Goal: Task Accomplishment & Management: Manage account settings

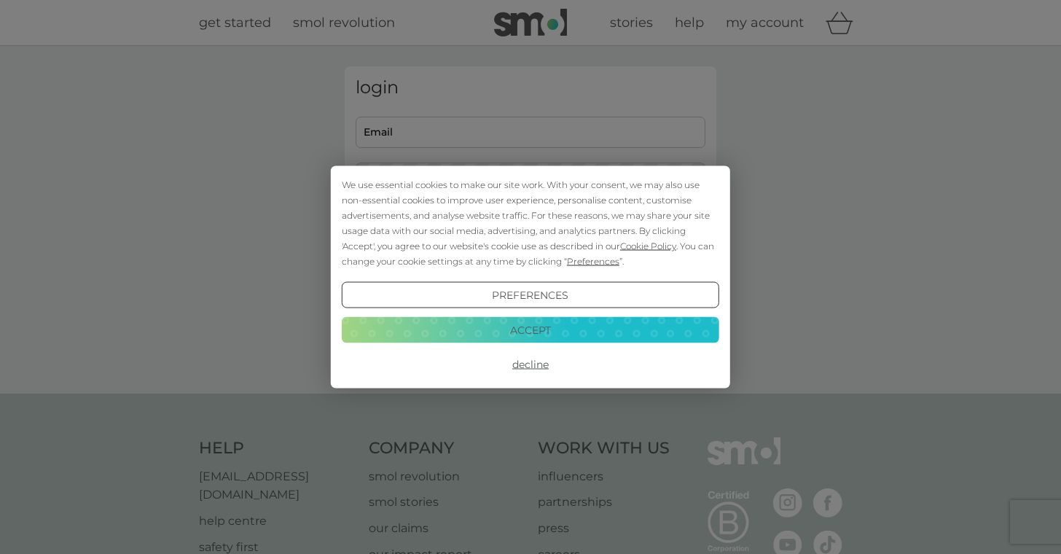
click at [543, 331] on button "Accept" at bounding box center [530, 329] width 377 height 26
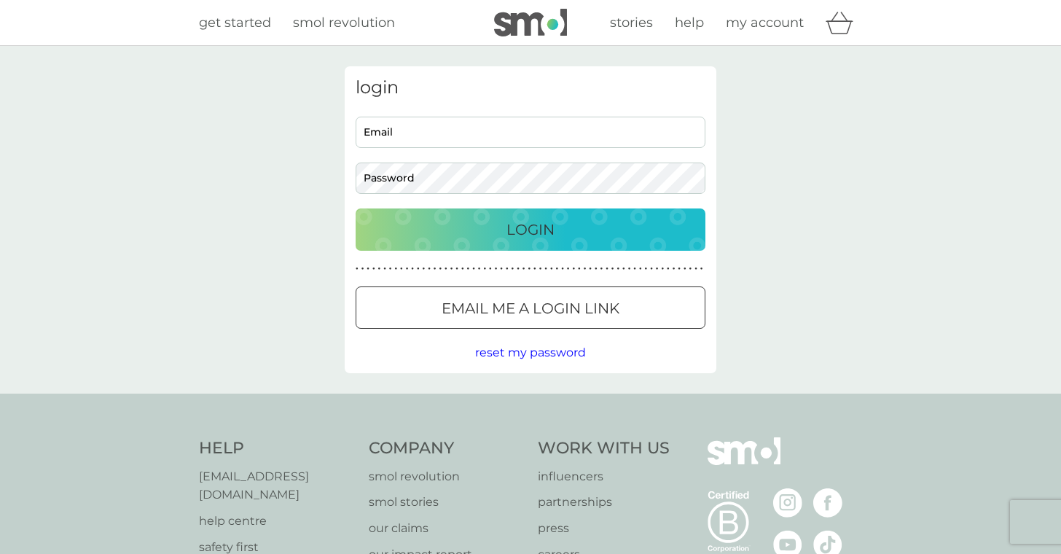
click at [454, 141] on input "Email" at bounding box center [531, 132] width 350 height 31
type input "[EMAIL_ADDRESS][PERSON_NAME][DOMAIN_NAME]"
click at [356, 208] on button "Login" at bounding box center [531, 229] width 350 height 42
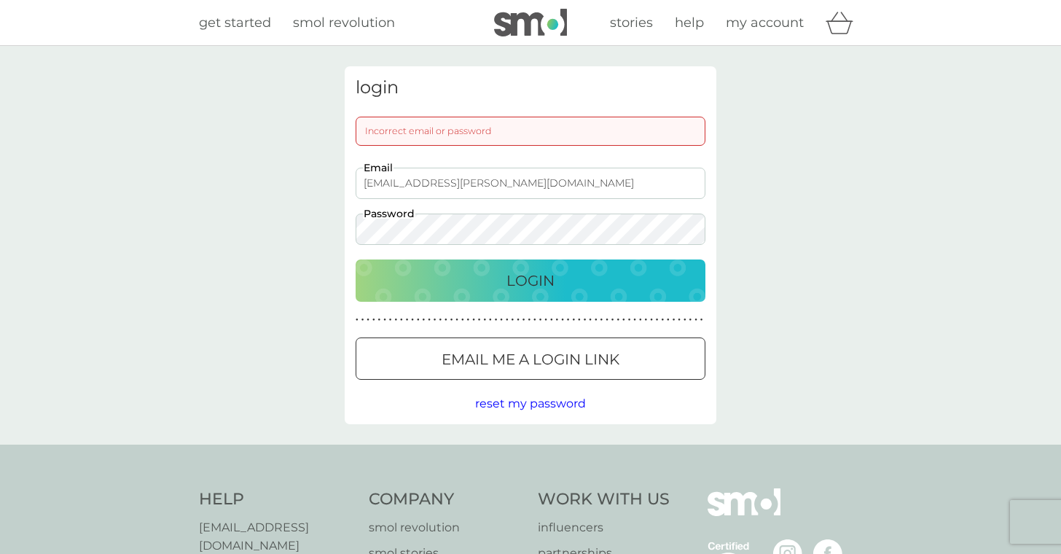
click at [337, 183] on div "login Incorrect email or password [EMAIL_ADDRESS][PERSON_NAME][DOMAIN_NAME] Ema…" at bounding box center [531, 245] width 394 height 358
click at [356, 259] on button "Login" at bounding box center [531, 280] width 350 height 42
click at [340, 200] on div "login Incorrect email or password [EMAIL_ADDRESS][PERSON_NAME][DOMAIN_NAME] Ema…" at bounding box center [531, 245] width 394 height 358
click at [356, 259] on button "Login" at bounding box center [531, 280] width 350 height 42
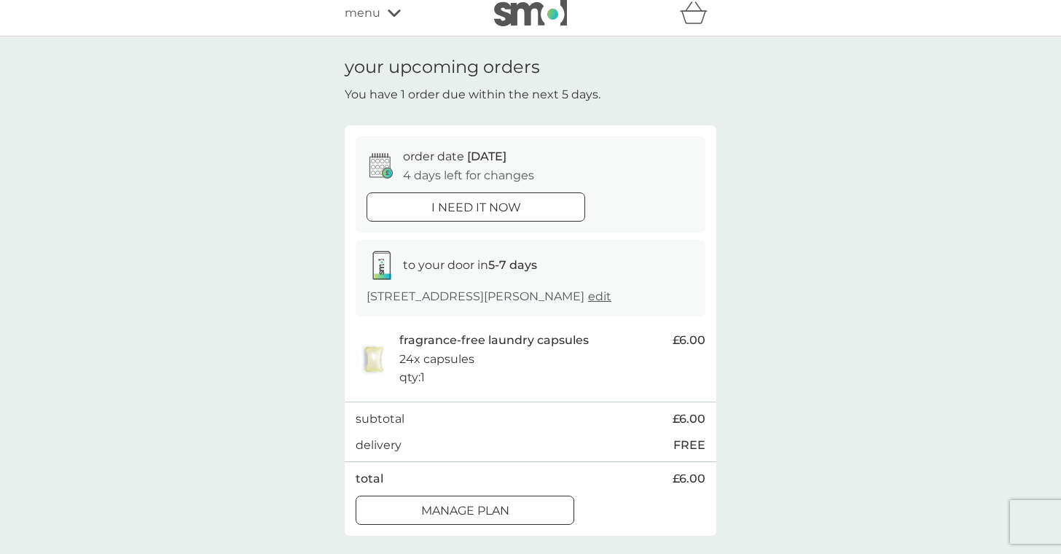
scroll to position [31, 0]
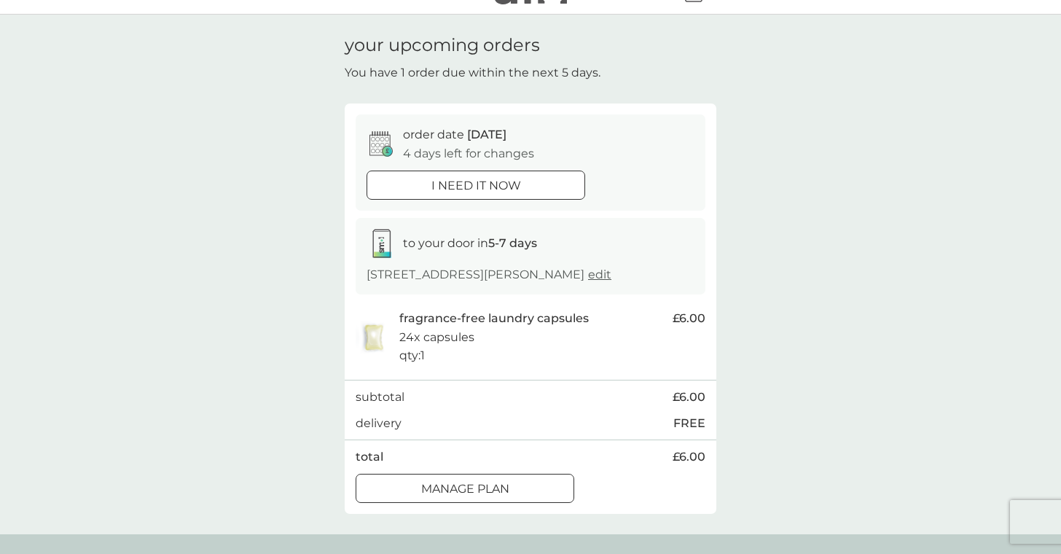
click at [598, 273] on span "edit" at bounding box center [599, 274] width 23 height 14
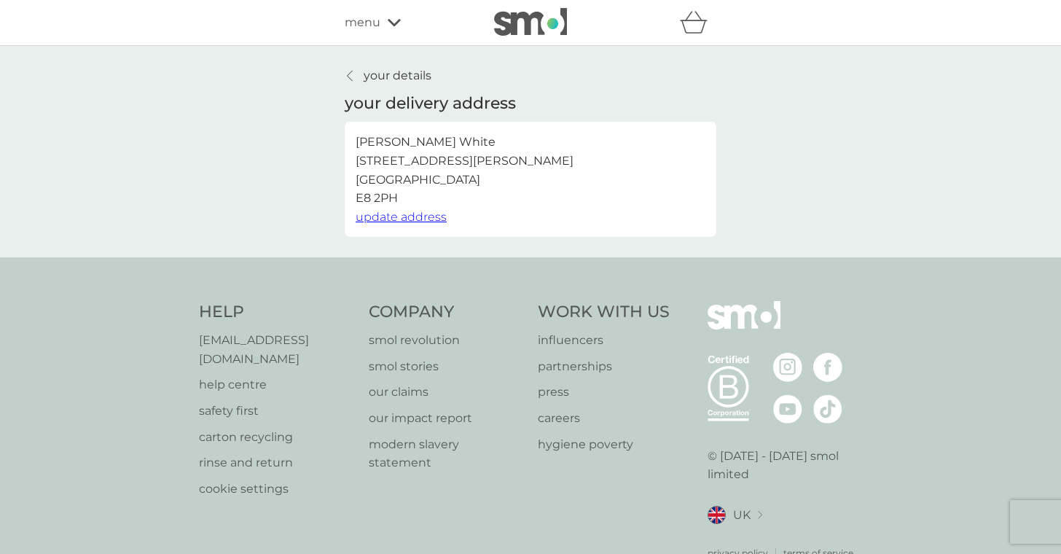
click at [385, 63] on div "your details your delivery address [PERSON_NAME][GEOGRAPHIC_DATA][STREET_ADDRES…" at bounding box center [530, 151] width 1061 height 211
click at [381, 75] on p "your details" at bounding box center [398, 75] width 68 height 19
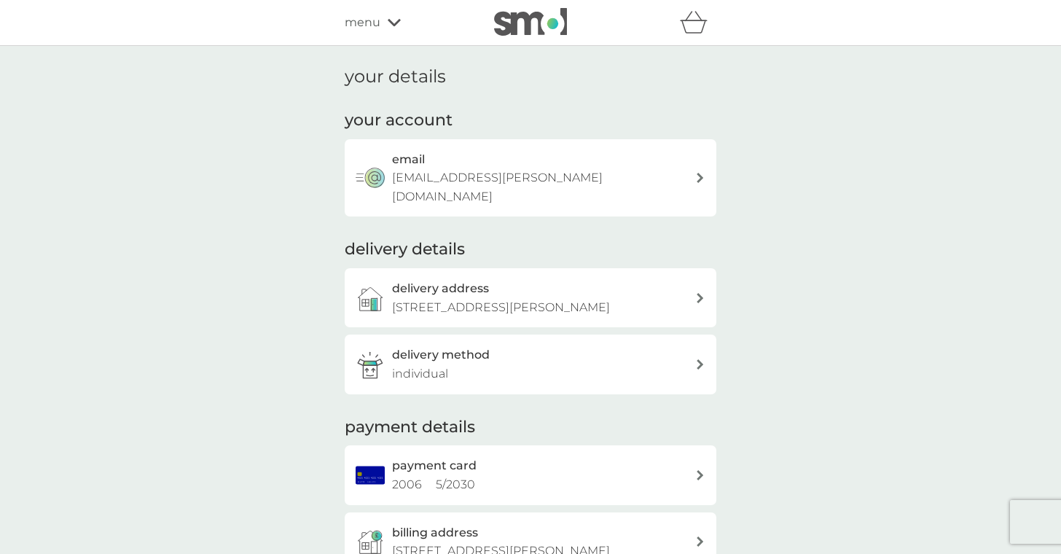
click at [346, 23] on span "menu" at bounding box center [363, 22] width 36 height 19
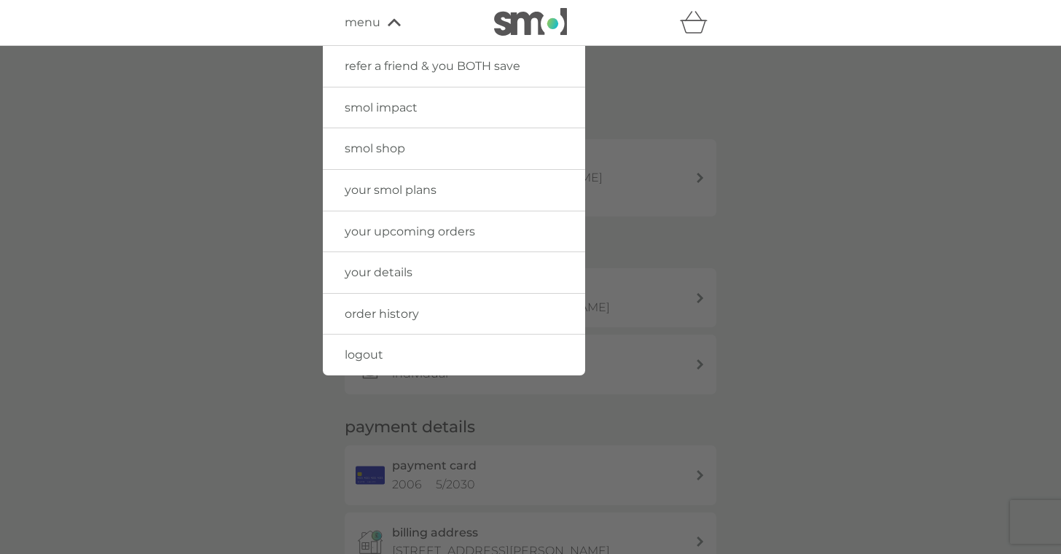
click at [390, 238] on link "your upcoming orders" at bounding box center [454, 231] width 262 height 41
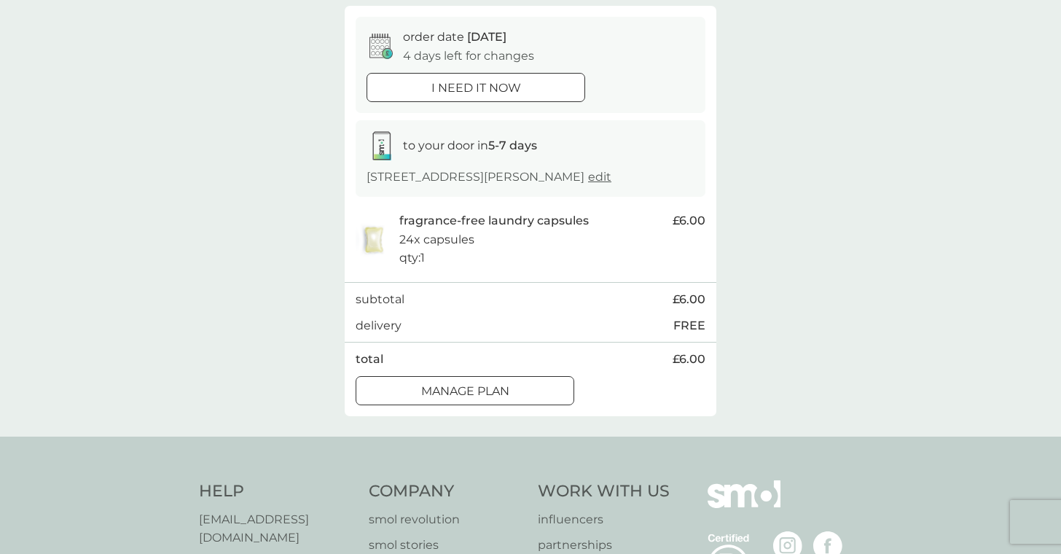
scroll to position [130, 0]
click at [463, 396] on div at bounding box center [465, 390] width 52 height 15
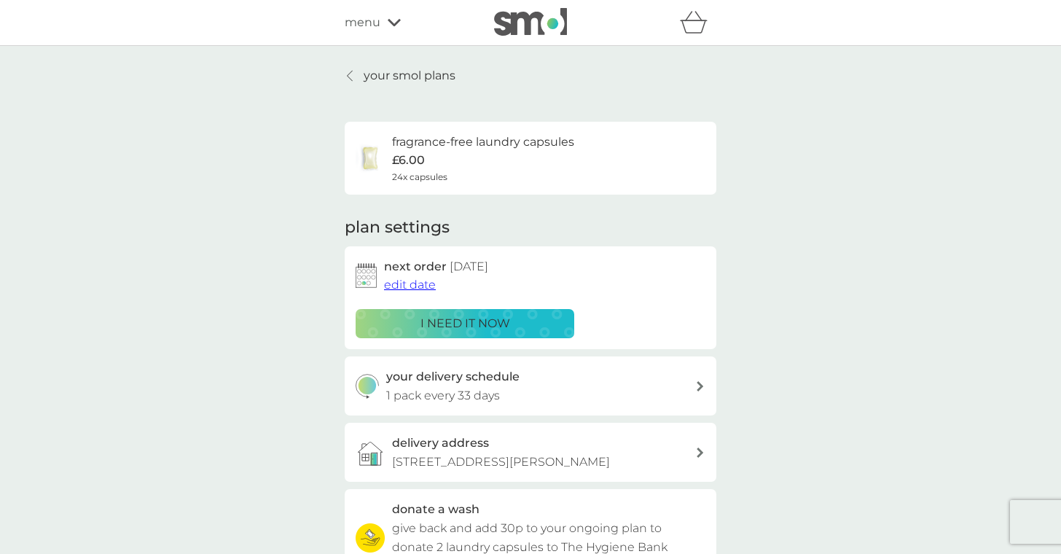
click at [413, 279] on span "edit date" at bounding box center [410, 285] width 52 height 14
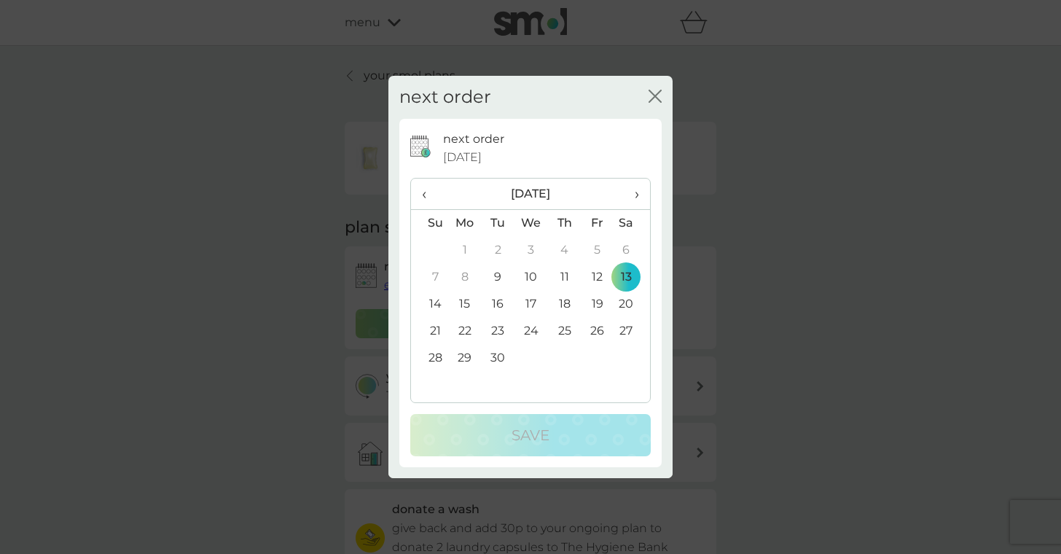
click at [627, 332] on td "27" at bounding box center [632, 331] width 36 height 27
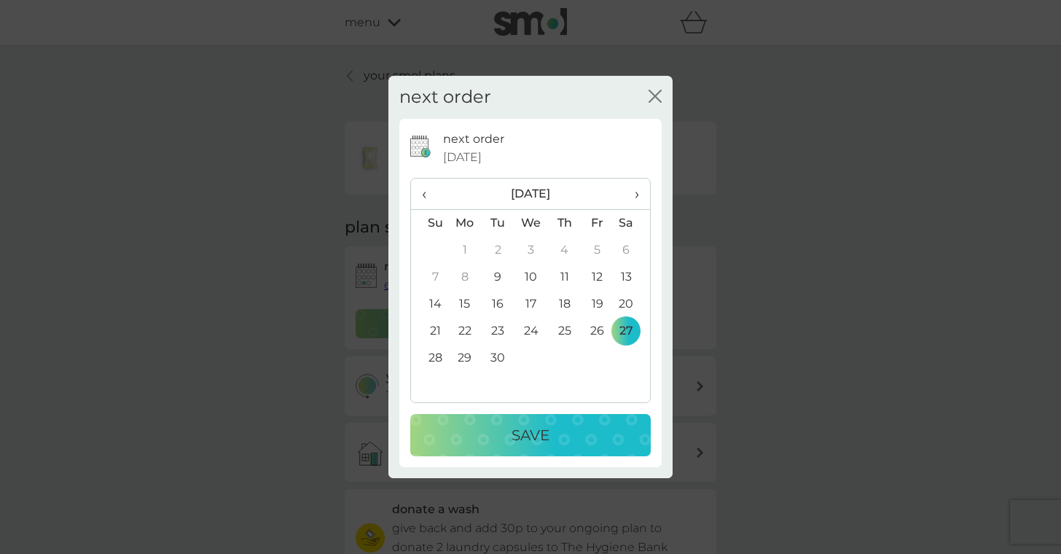
click at [565, 434] on div "Save" at bounding box center [530, 434] width 211 height 23
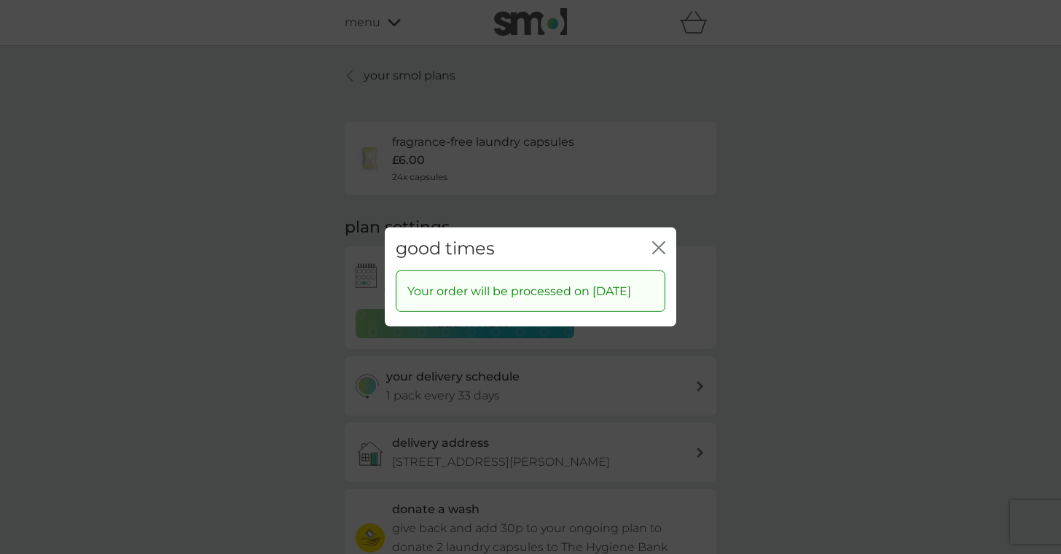
click at [661, 241] on icon "close" at bounding box center [658, 247] width 13 height 13
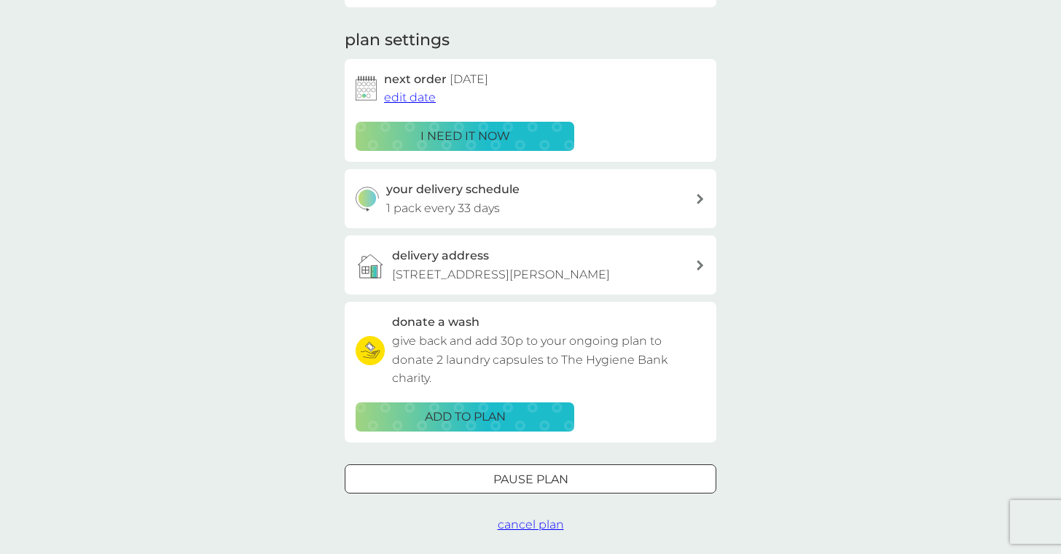
scroll to position [189, 0]
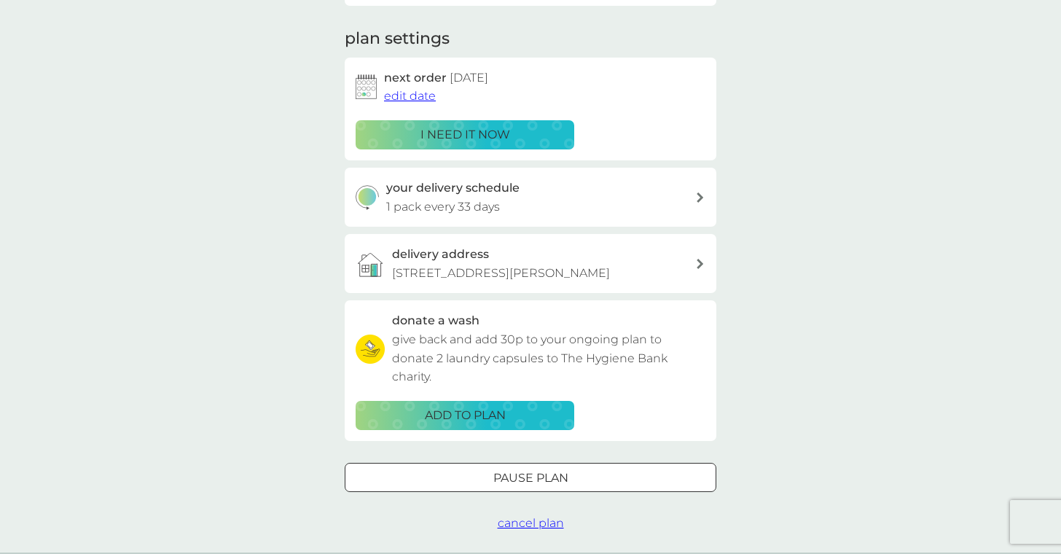
click at [442, 213] on p "1 pack every 33 days" at bounding box center [443, 206] width 114 height 19
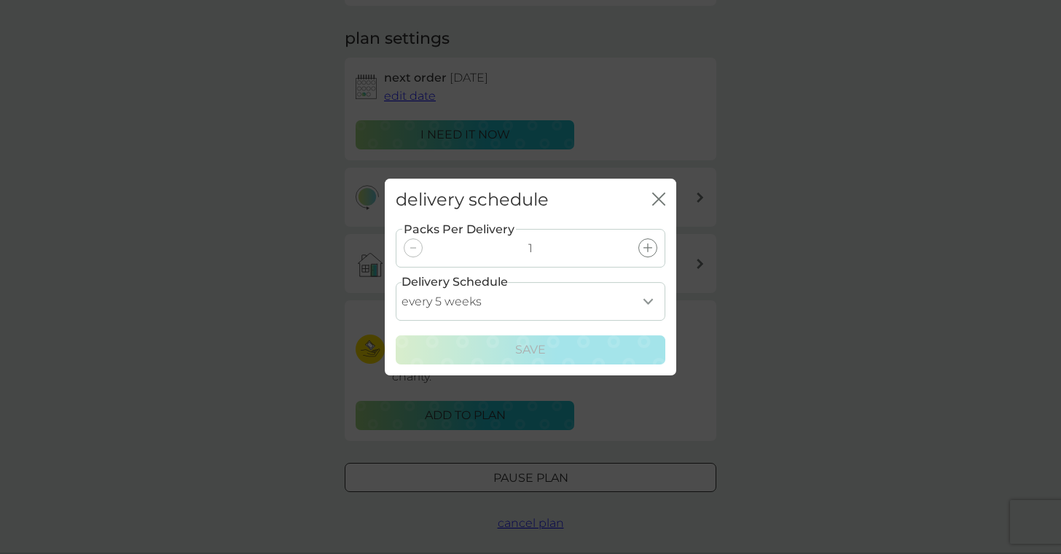
click at [490, 297] on select "every 1 week every 2 weeks every 3 weeks every 4 weeks every 5 weeks every 6 we…" at bounding box center [531, 301] width 270 height 39
select select "42"
click at [396, 282] on select "every 1 week every 2 weeks every 3 weeks every 4 weeks every 5 weeks every 6 we…" at bounding box center [531, 301] width 270 height 39
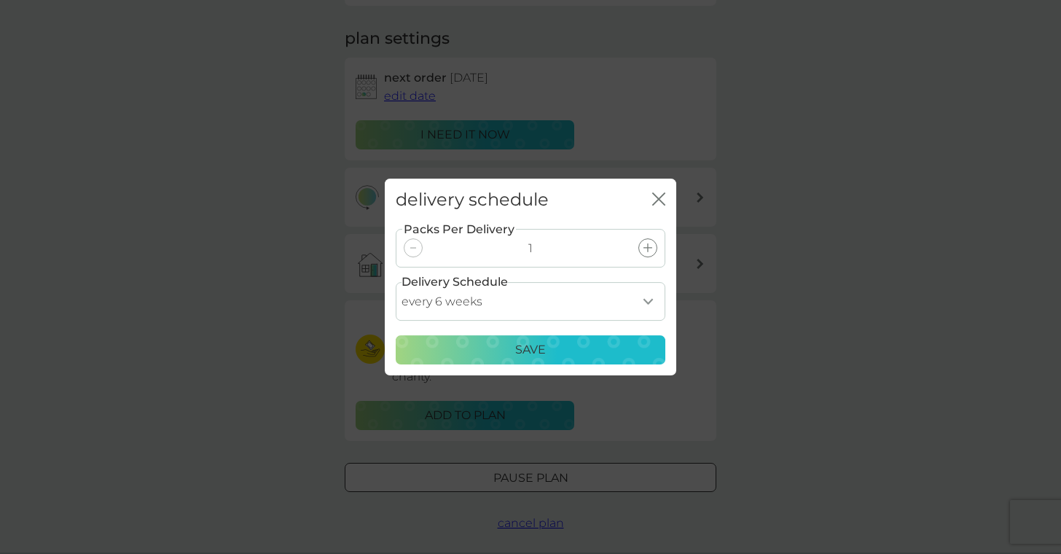
click at [498, 348] on div "Save" at bounding box center [530, 349] width 251 height 19
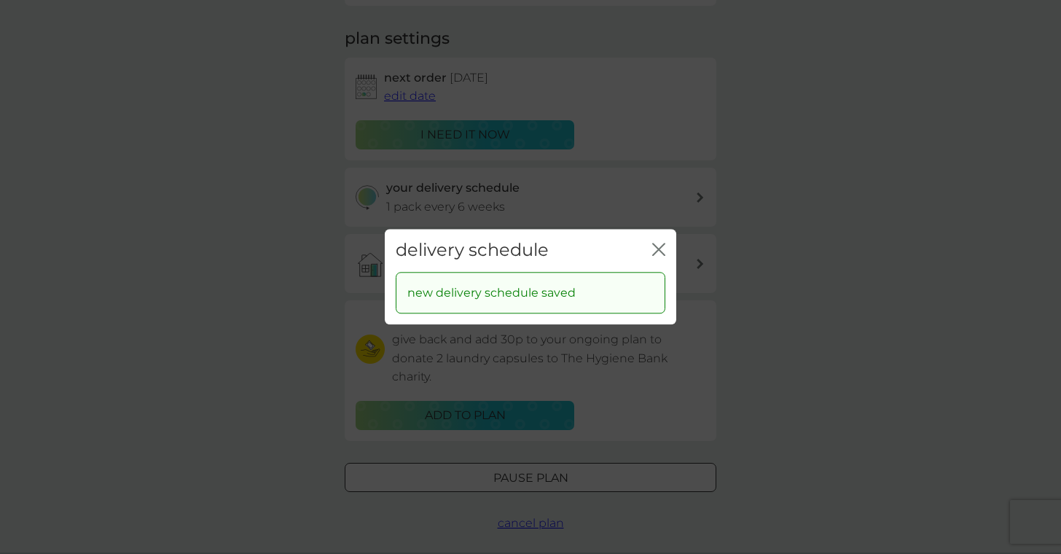
click at [656, 249] on icon "close" at bounding box center [658, 249] width 13 height 13
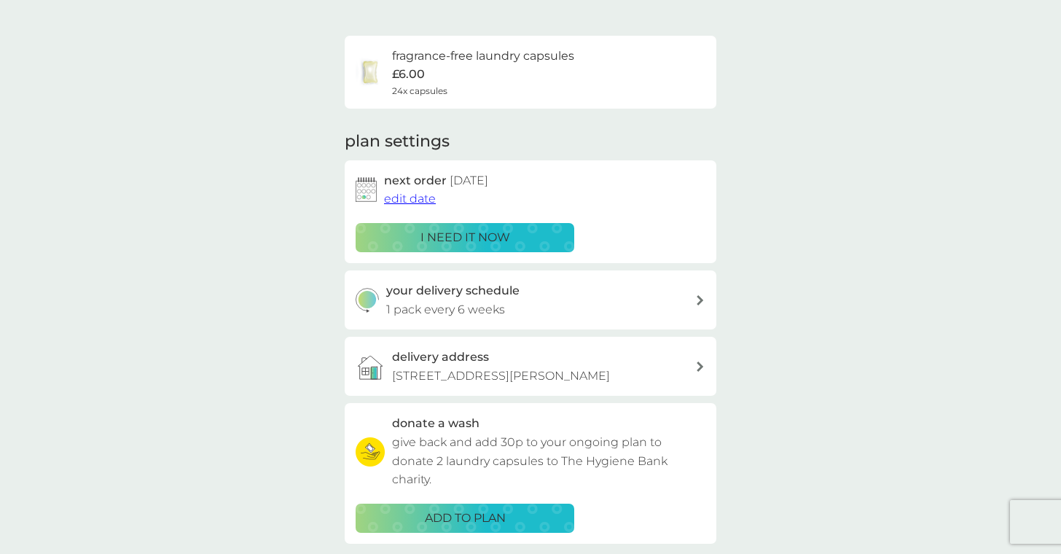
scroll to position [0, 0]
